Goal: Task Accomplishment & Management: Complete application form

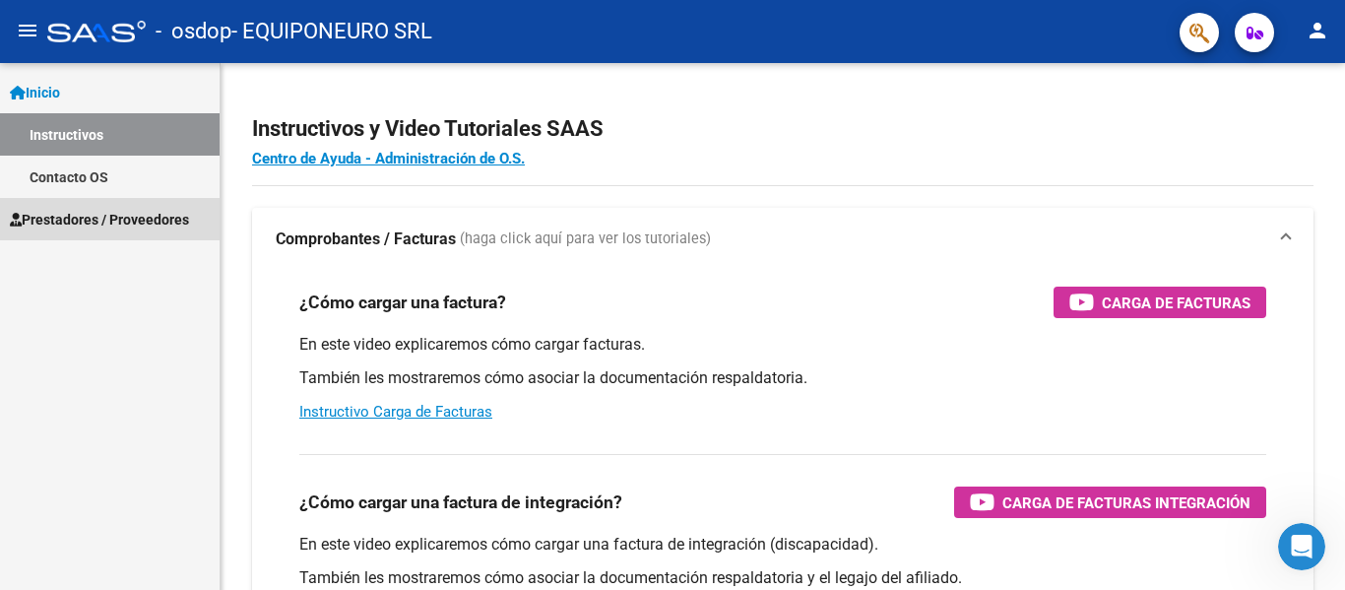
click at [65, 218] on span "Prestadores / Proveedores" at bounding box center [99, 220] width 179 height 22
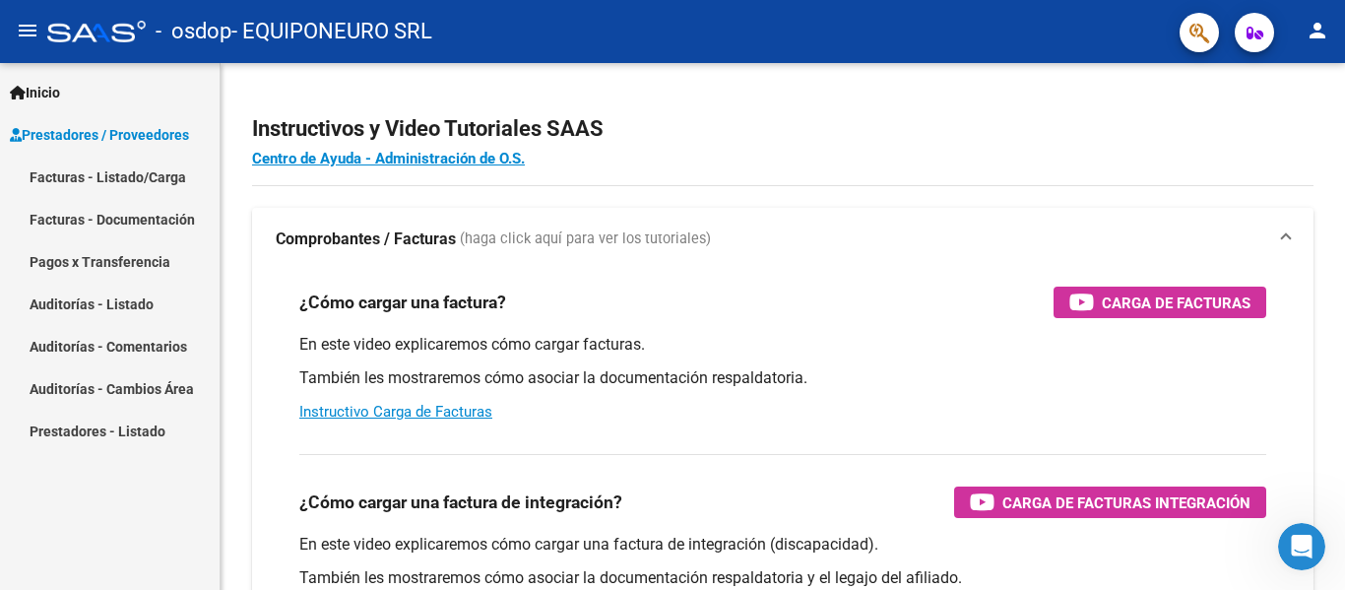
click at [62, 174] on link "Facturas - Listado/Carga" at bounding box center [110, 177] width 220 height 42
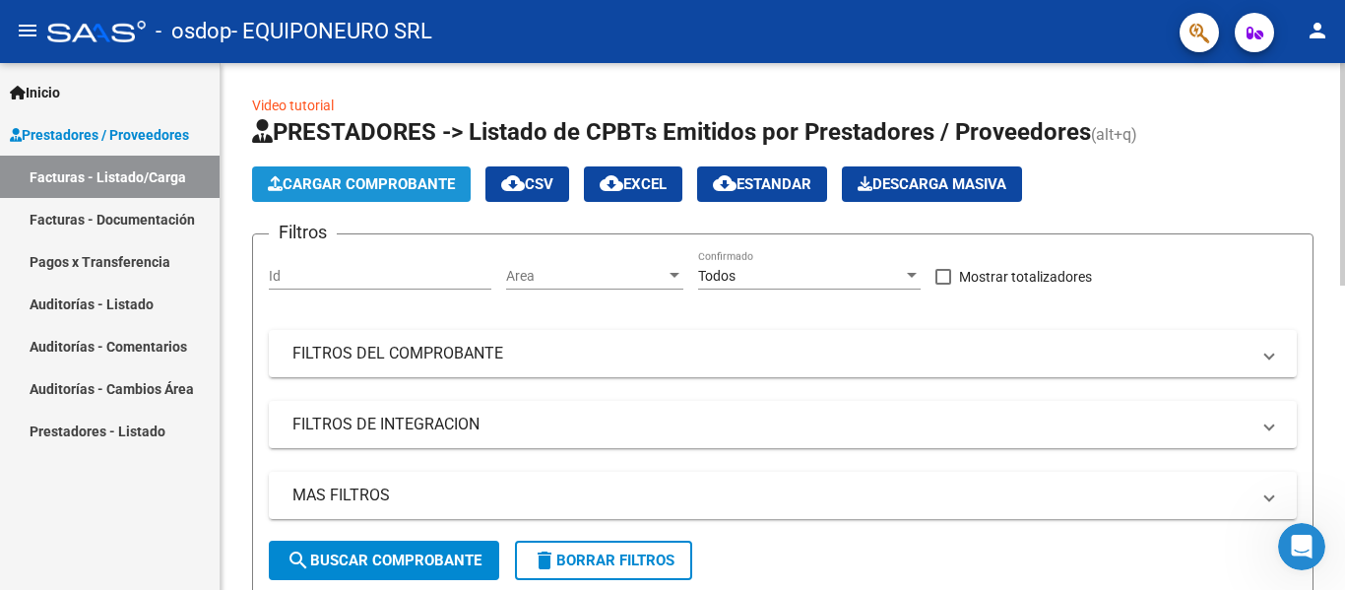
click at [357, 188] on span "Cargar Comprobante" at bounding box center [361, 184] width 187 height 18
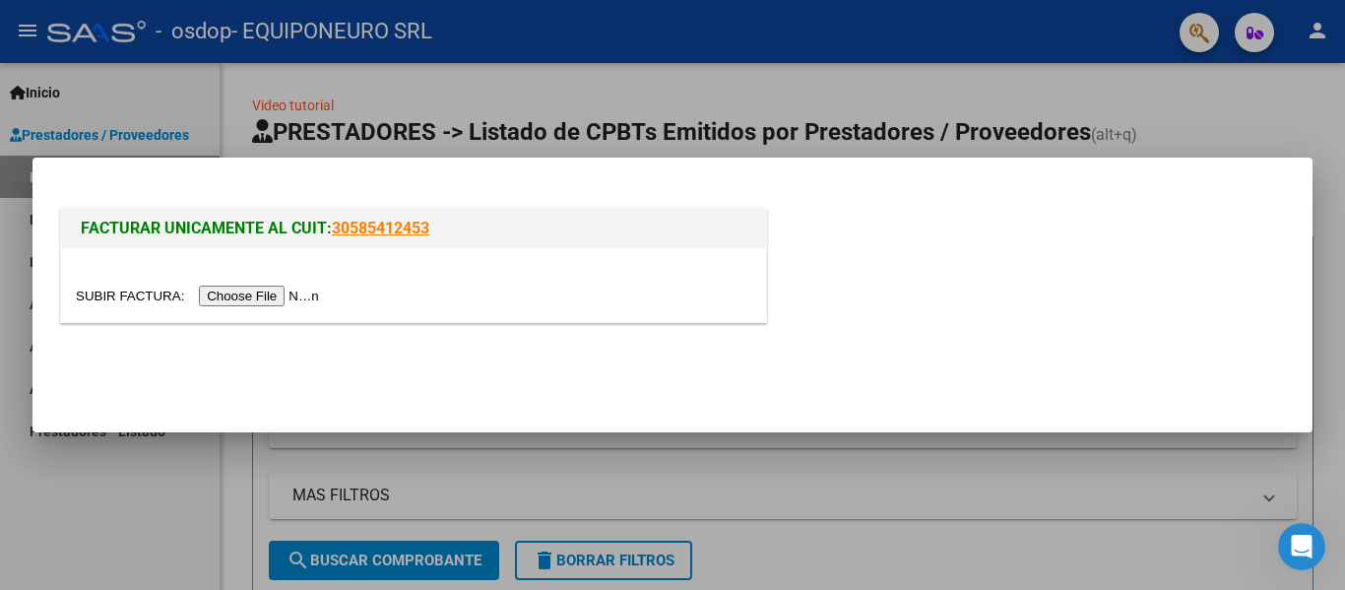
click at [284, 295] on input "file" at bounding box center [200, 296] width 249 height 21
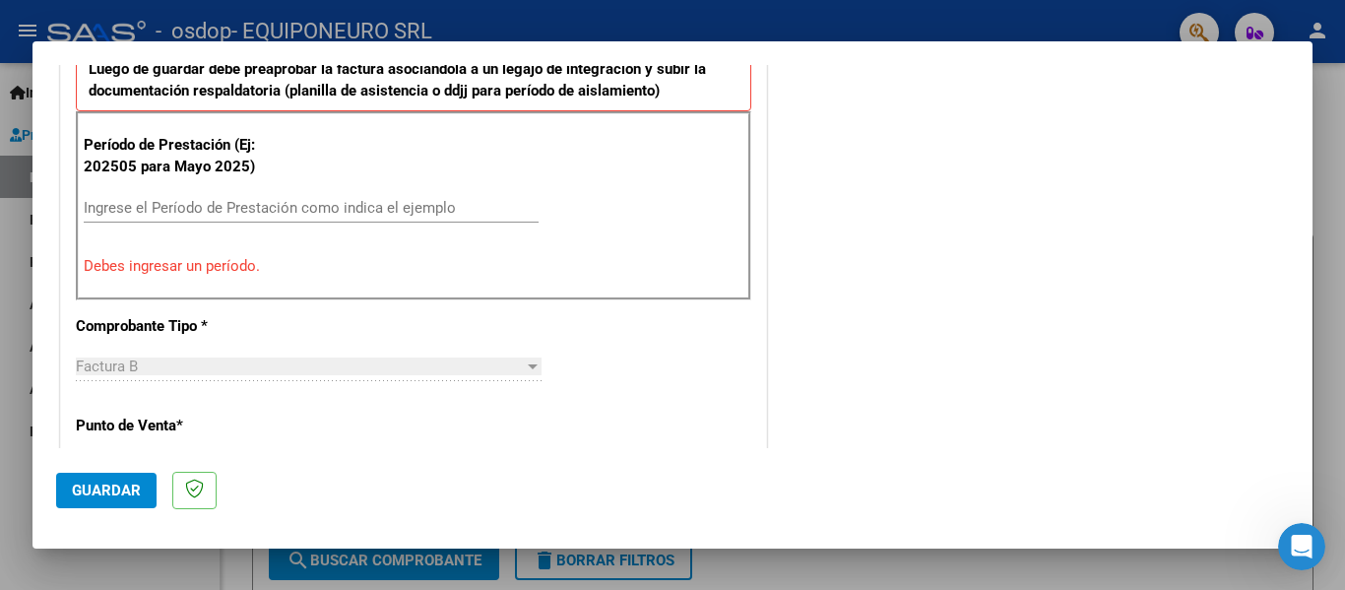
scroll to position [591, 0]
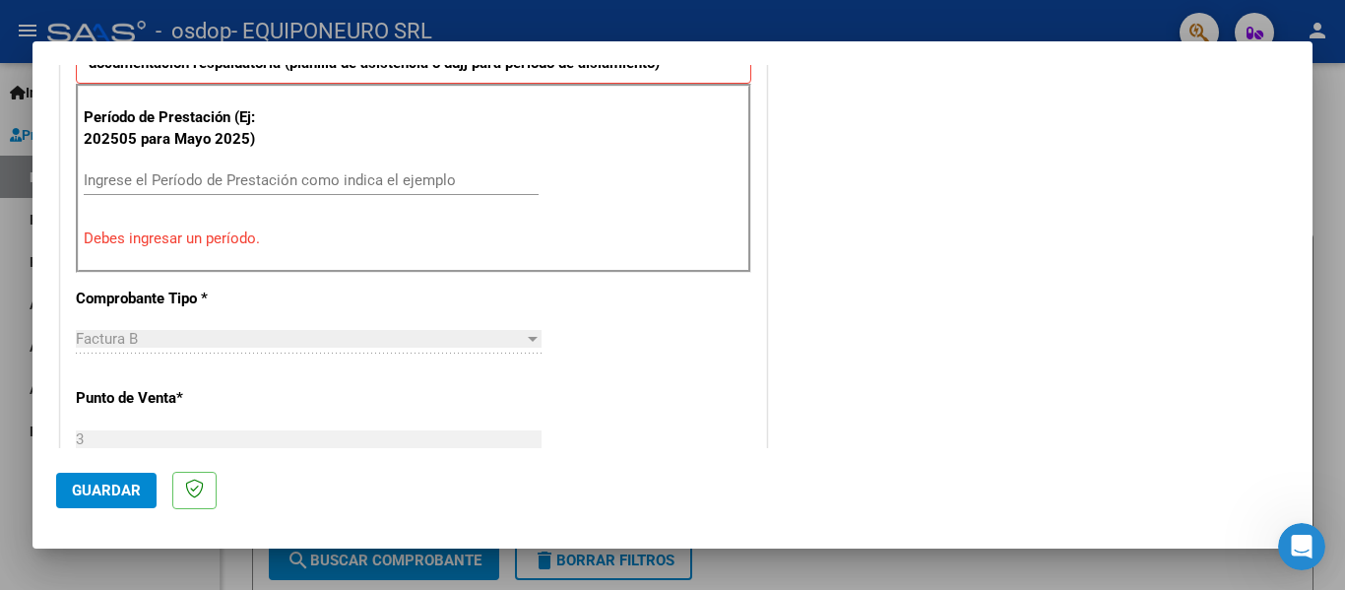
click at [119, 184] on input "Ingrese el Período de Prestación como indica el ejemplo" at bounding box center [311, 180] width 455 height 18
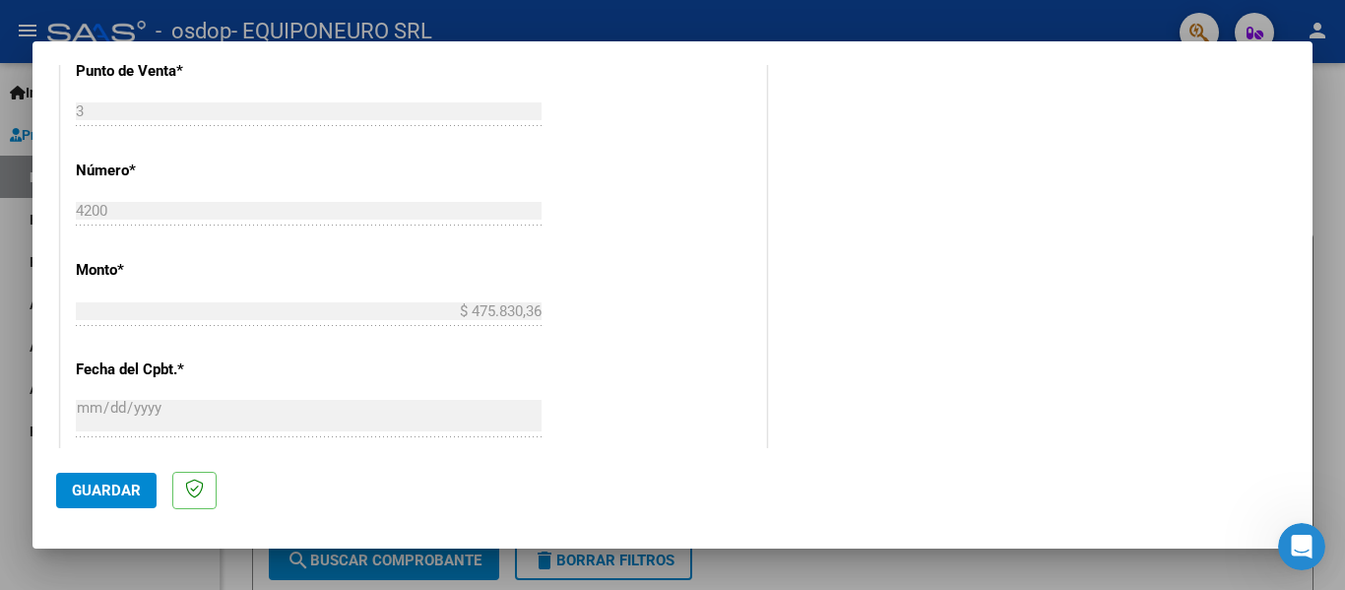
scroll to position [886, 0]
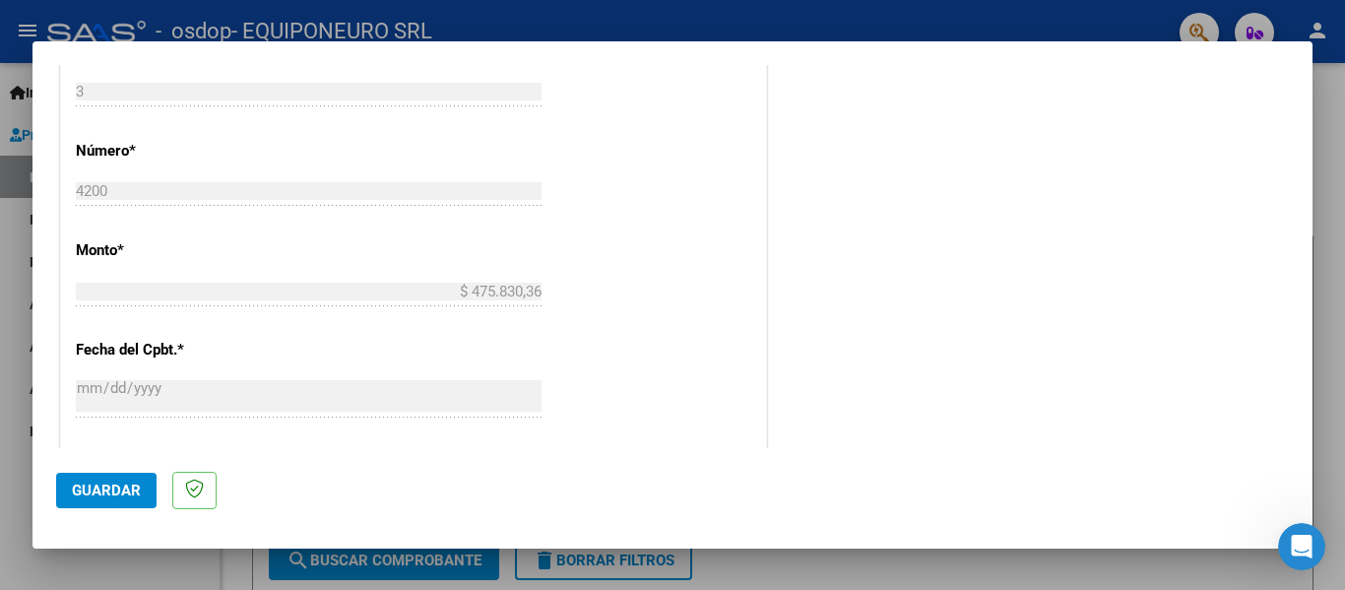
type input "202508"
click at [96, 484] on span "Guardar" at bounding box center [106, 490] width 69 height 18
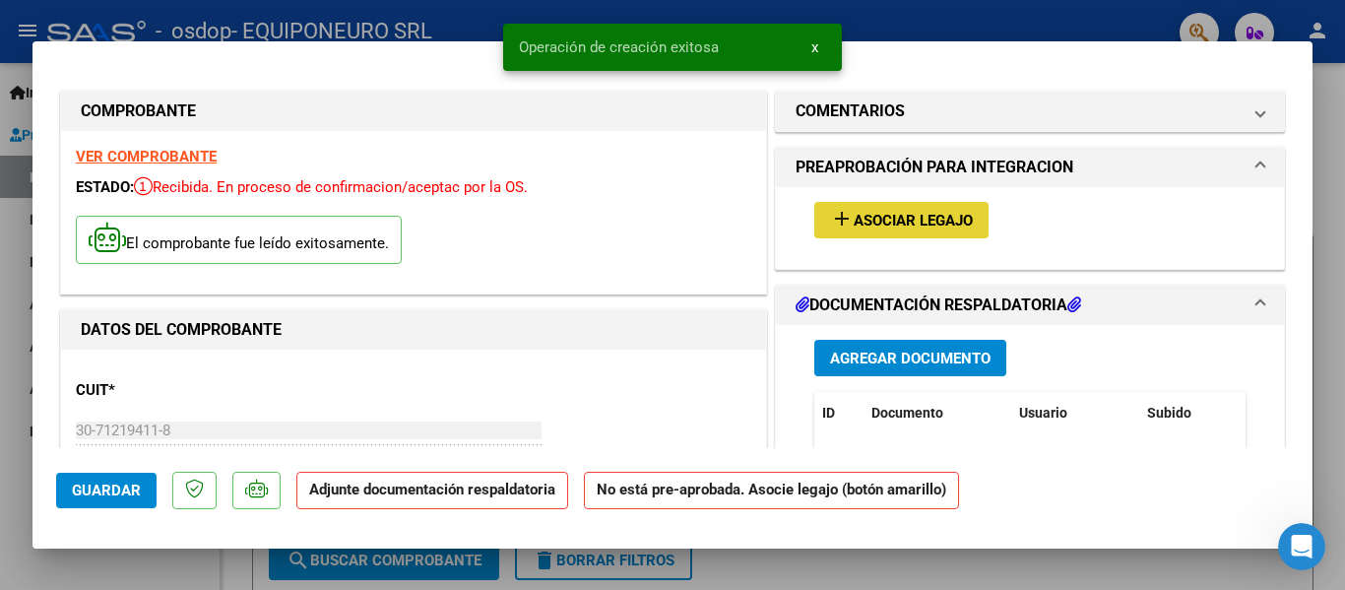
click at [913, 219] on span "Asociar Legajo" at bounding box center [913, 221] width 119 height 18
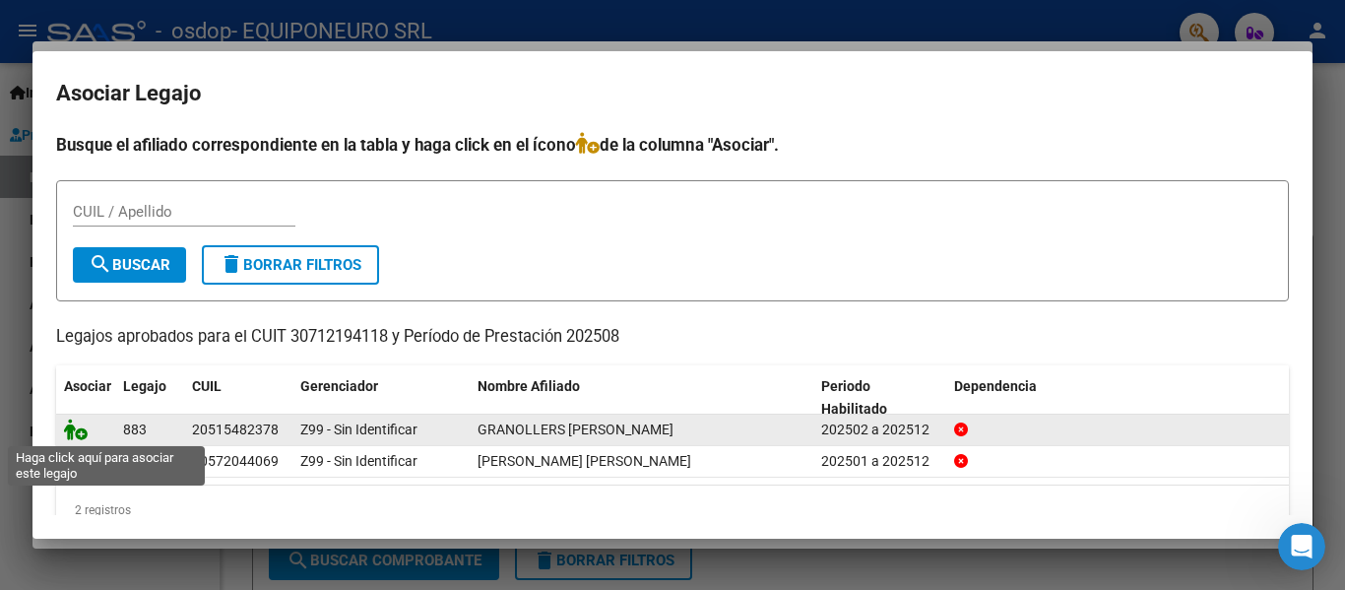
click at [68, 432] on icon at bounding box center [76, 429] width 24 height 22
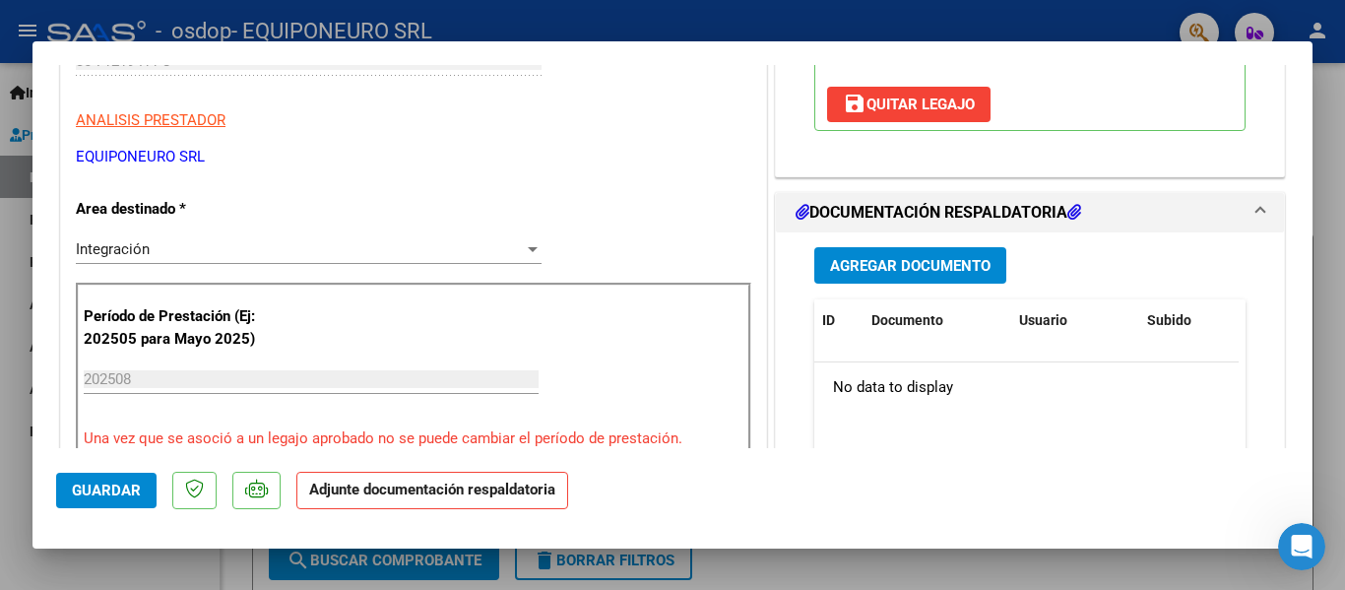
scroll to position [394, 0]
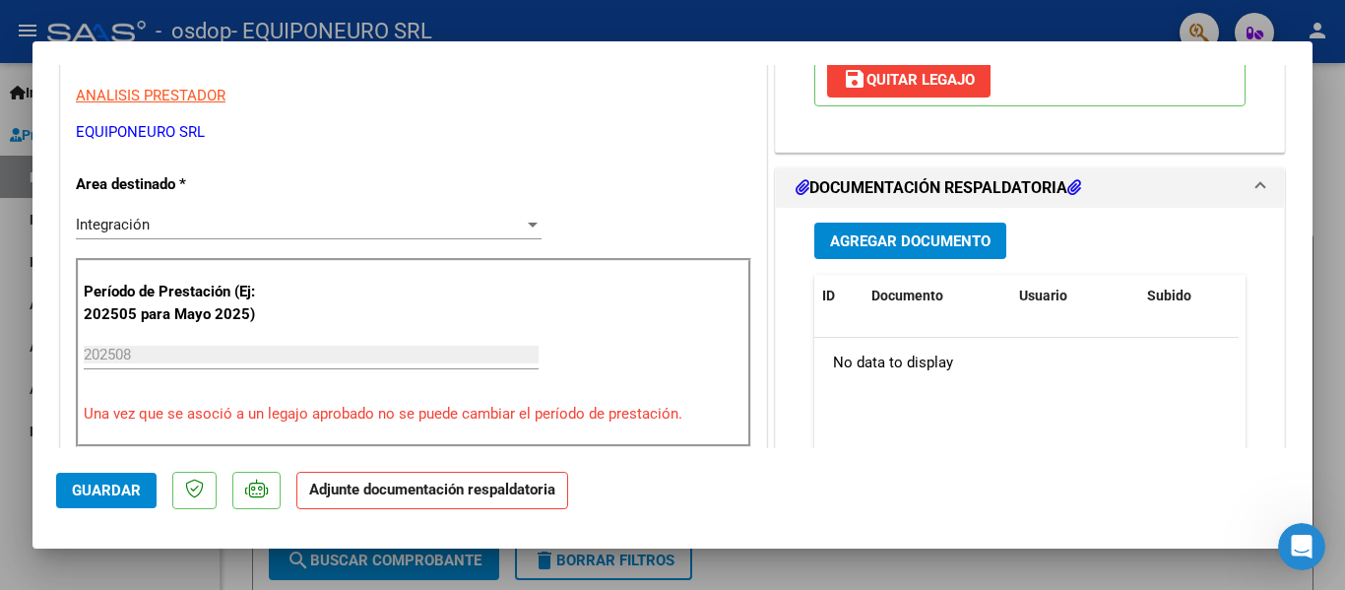
click at [911, 247] on span "Agregar Documento" at bounding box center [910, 241] width 160 height 18
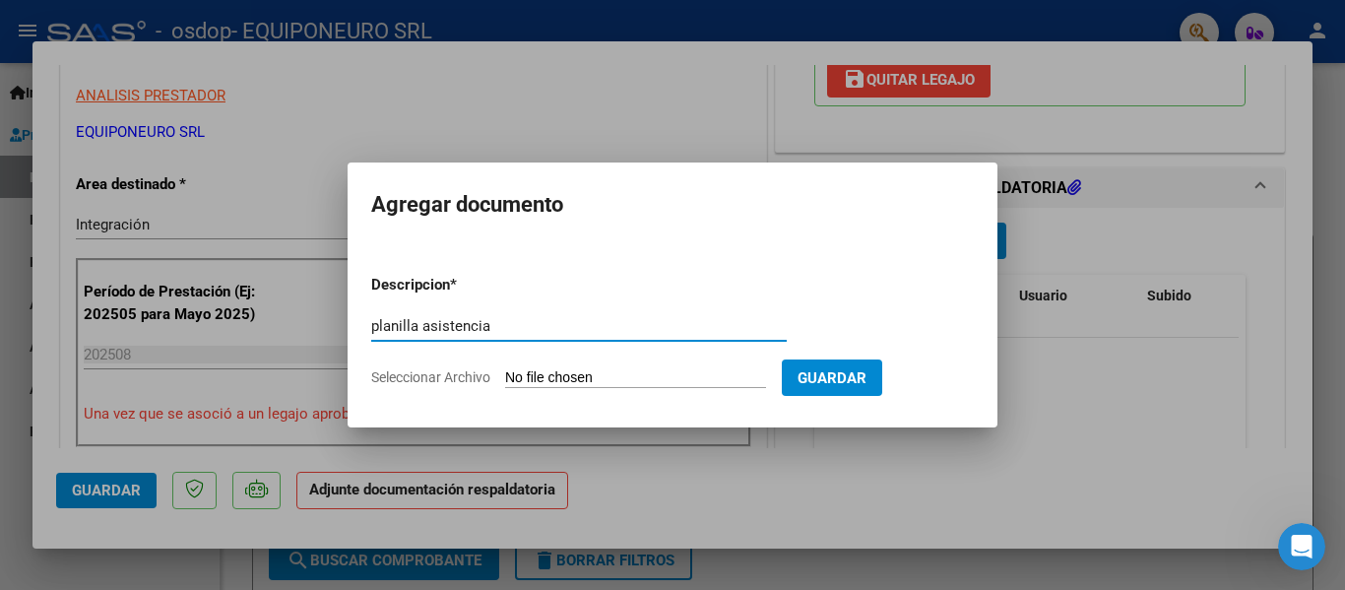
type input "planilla asistencia"
click at [418, 382] on span "Seleccionar Archivo" at bounding box center [430, 377] width 119 height 16
click at [505, 382] on input "Seleccionar Archivo" at bounding box center [635, 378] width 261 height 19
type input "C:\fakepath\GRANOLLERS.pdf"
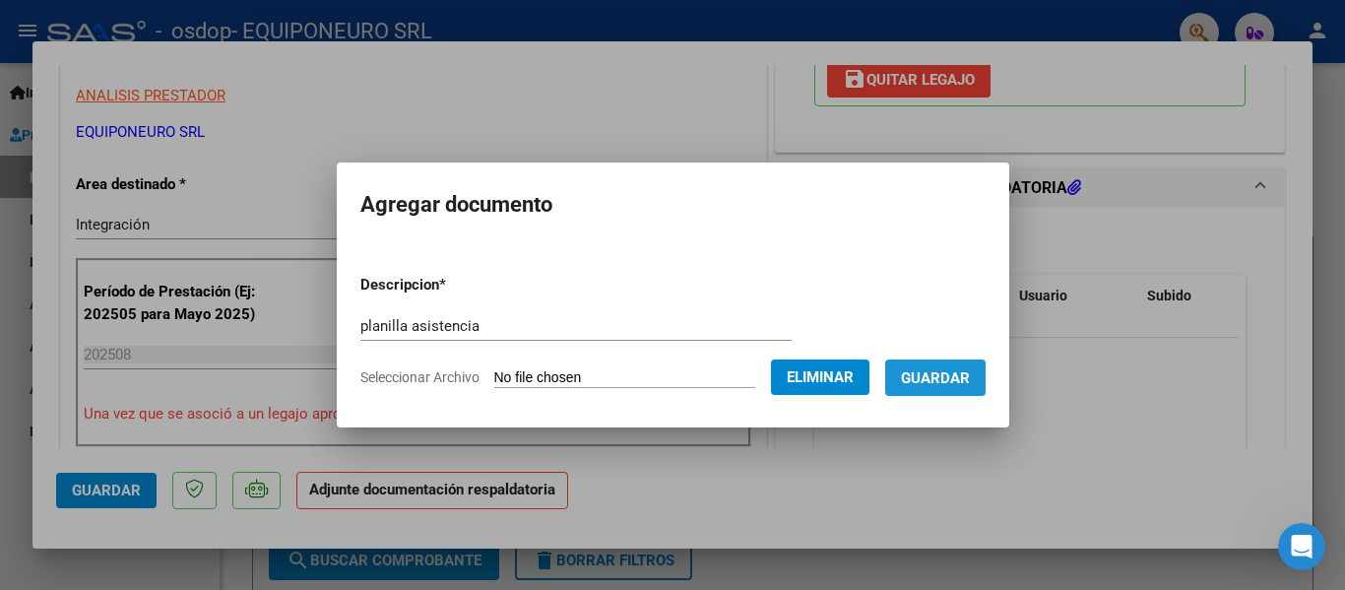
click at [958, 377] on span "Guardar" at bounding box center [935, 378] width 69 height 18
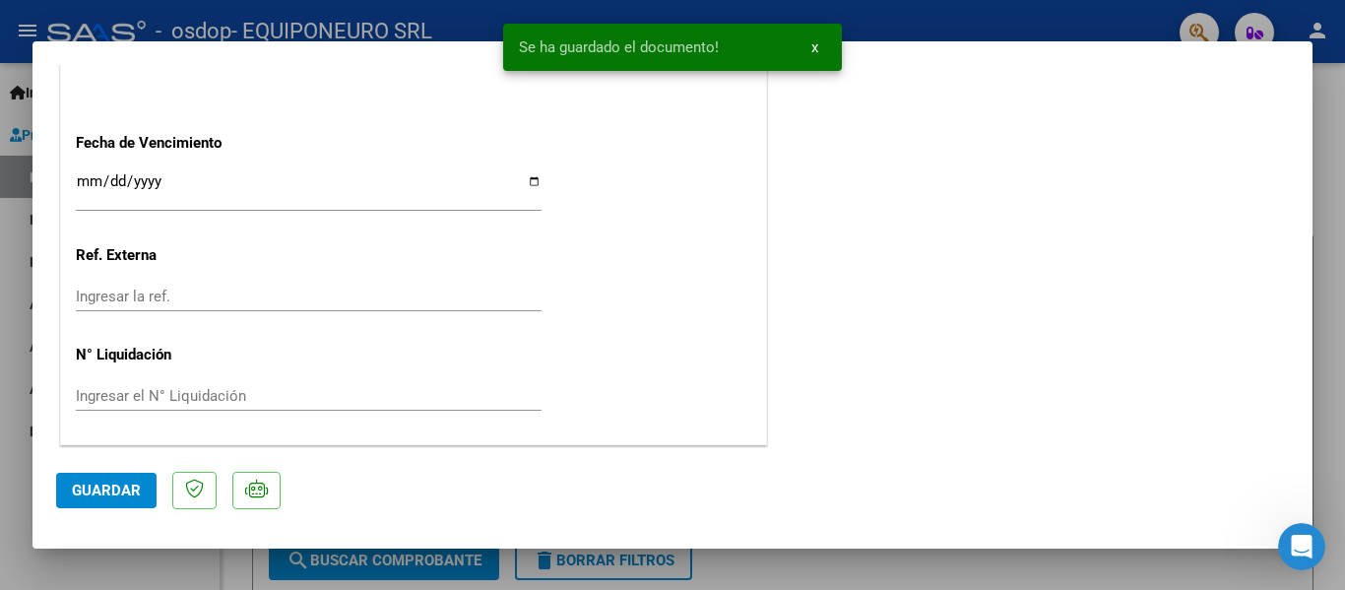
scroll to position [1379, 0]
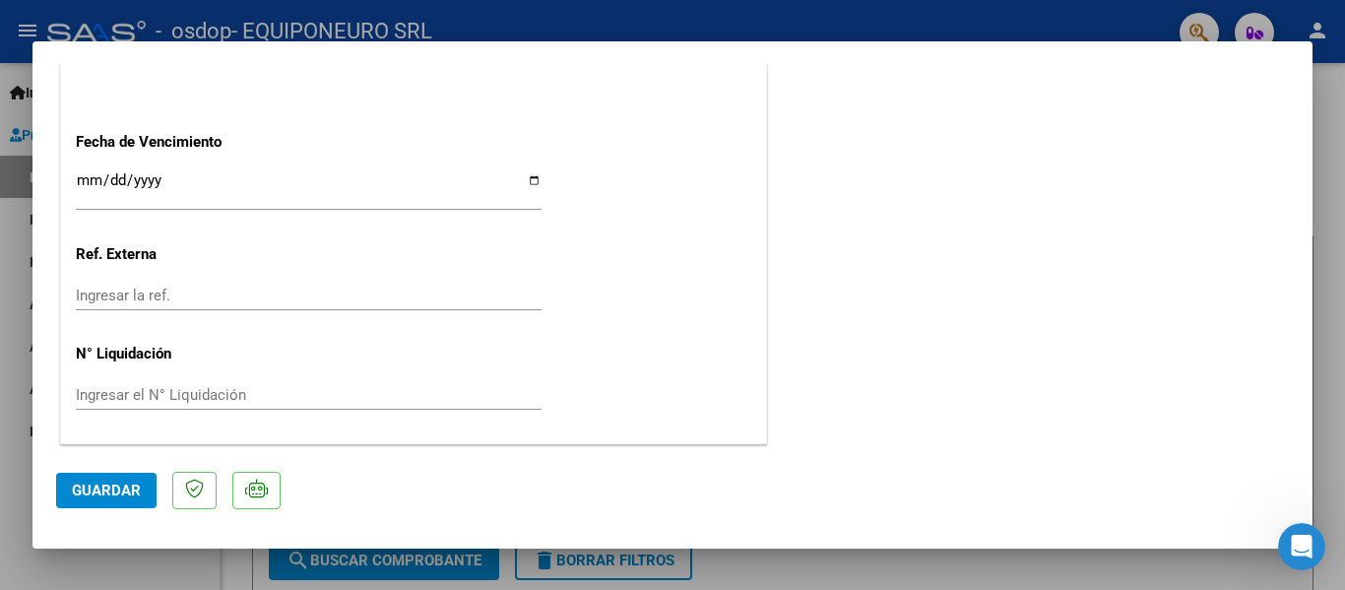
click at [122, 495] on span "Guardar" at bounding box center [106, 490] width 69 height 18
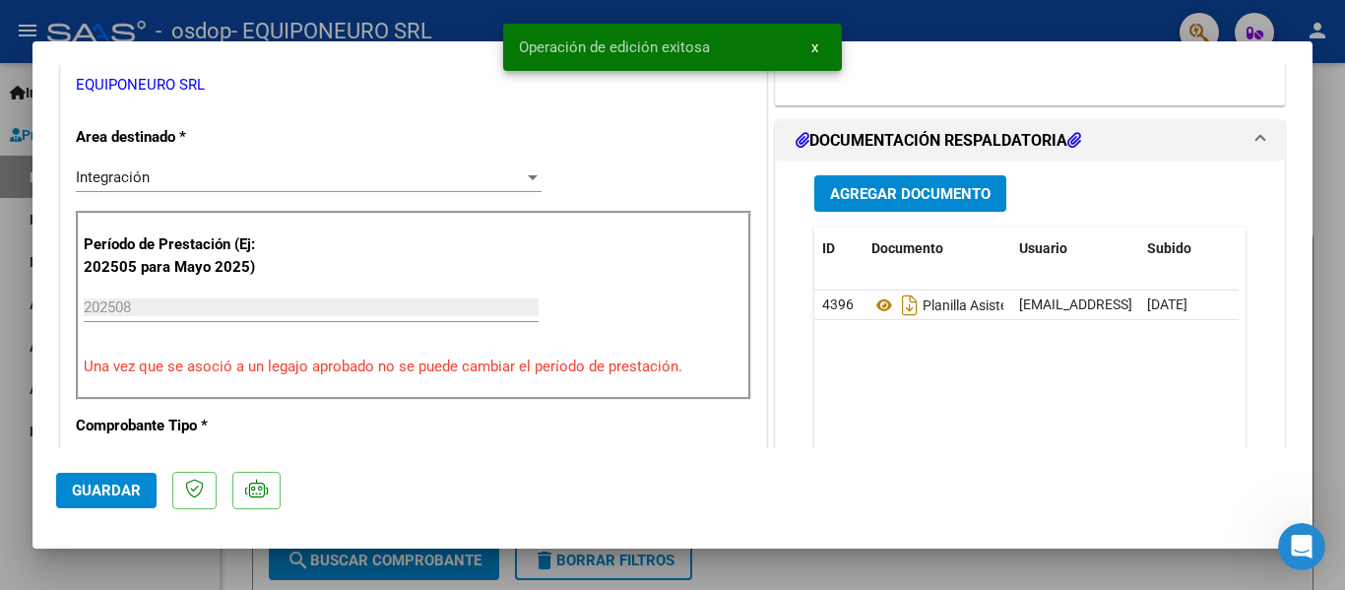
scroll to position [395, 0]
